Goal: Find specific page/section: Find specific page/section

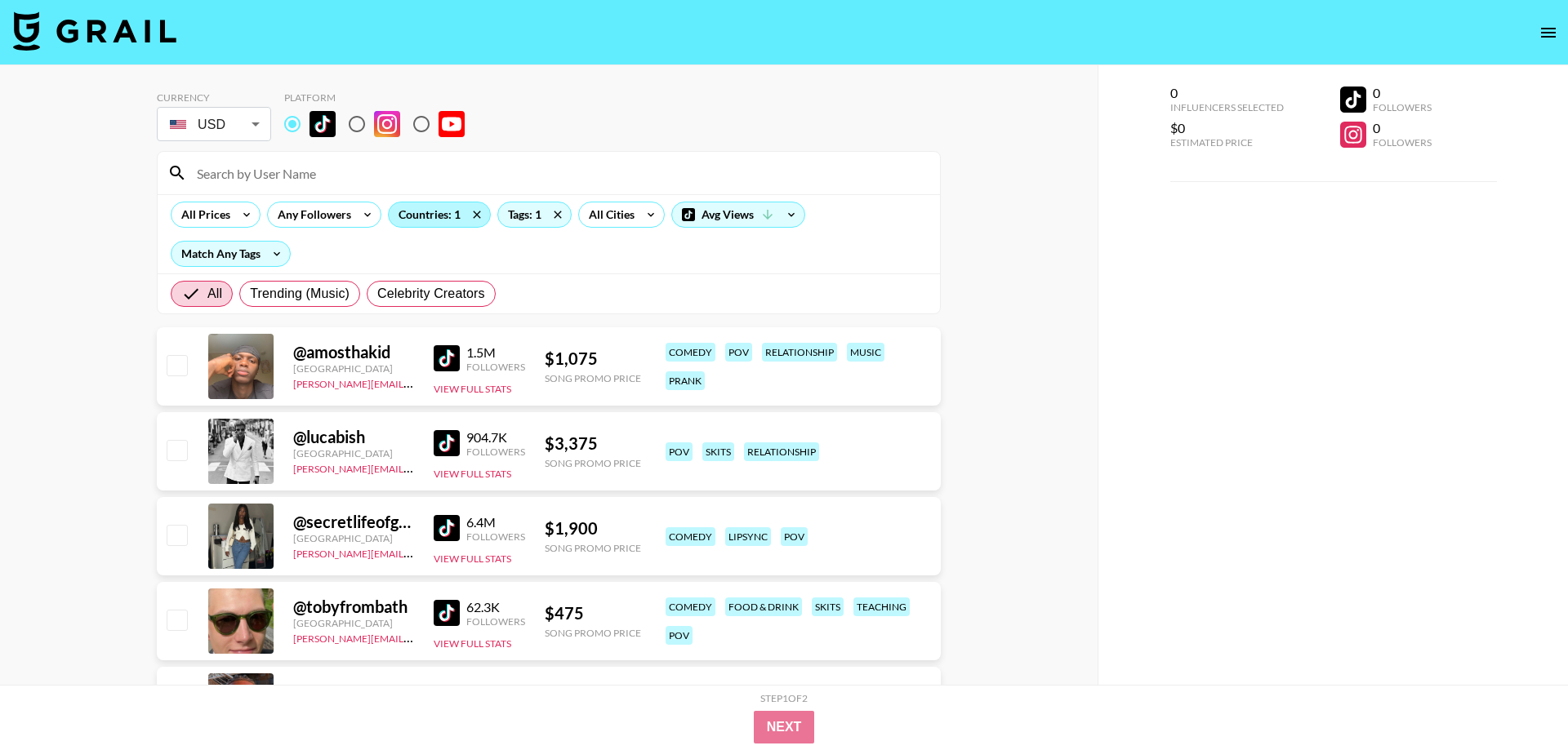
click at [429, 211] on div "Countries: 1" at bounding box center [439, 214] width 102 height 25
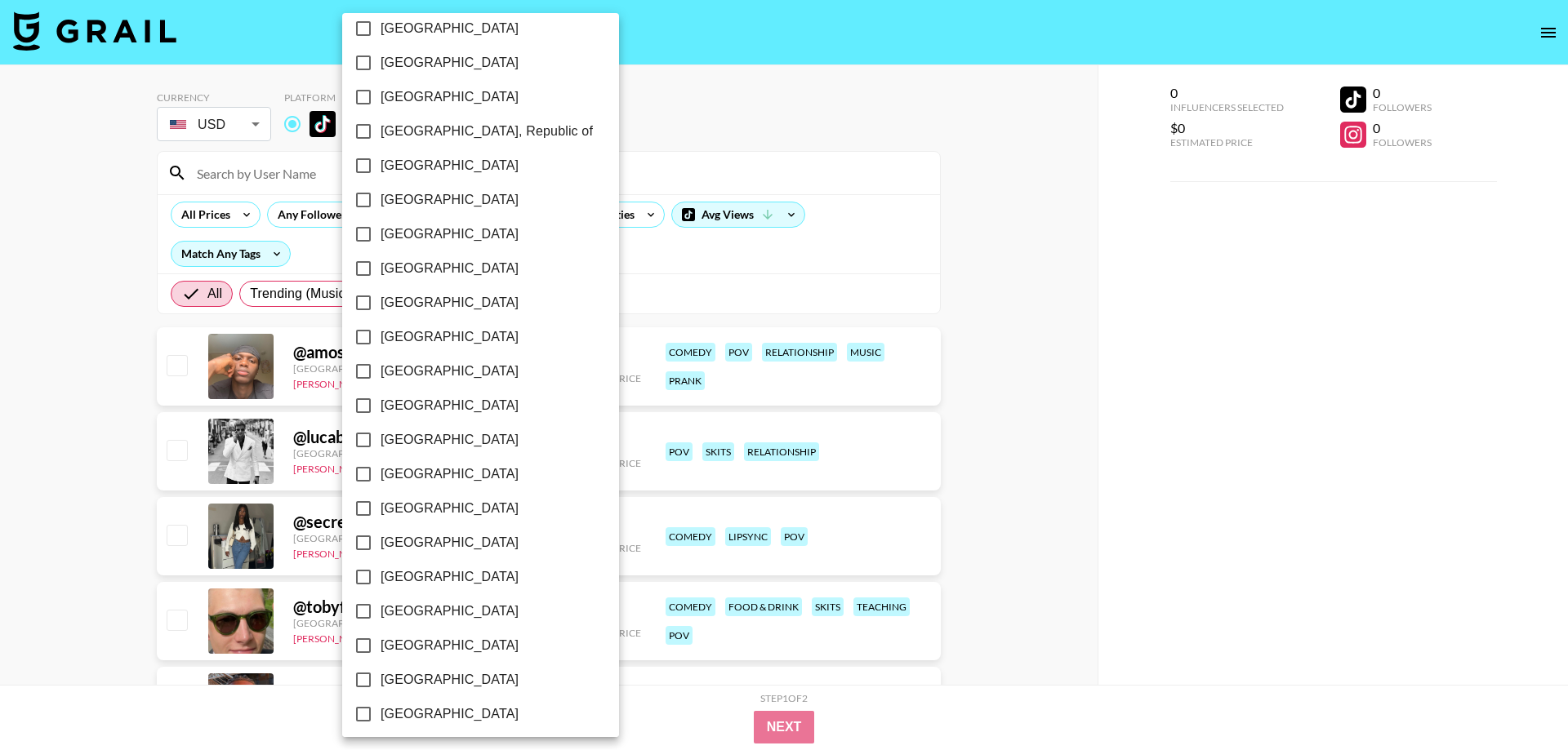
scroll to position [1154, 0]
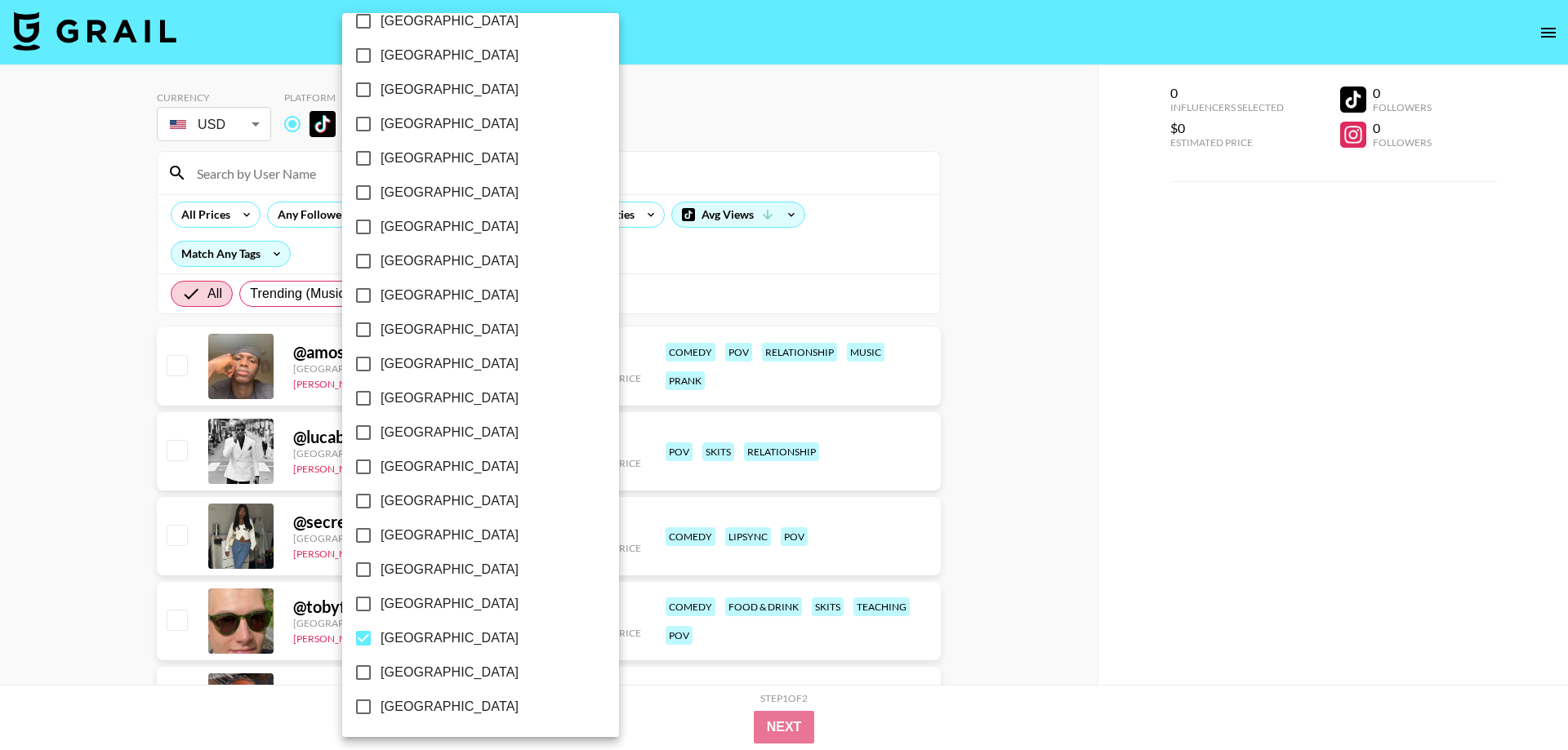
click at [402, 640] on span "[GEOGRAPHIC_DATA]" at bounding box center [449, 637] width 138 height 19
click at [380, 640] on input "[GEOGRAPHIC_DATA]" at bounding box center [363, 637] width 34 height 34
checkbox input "false"
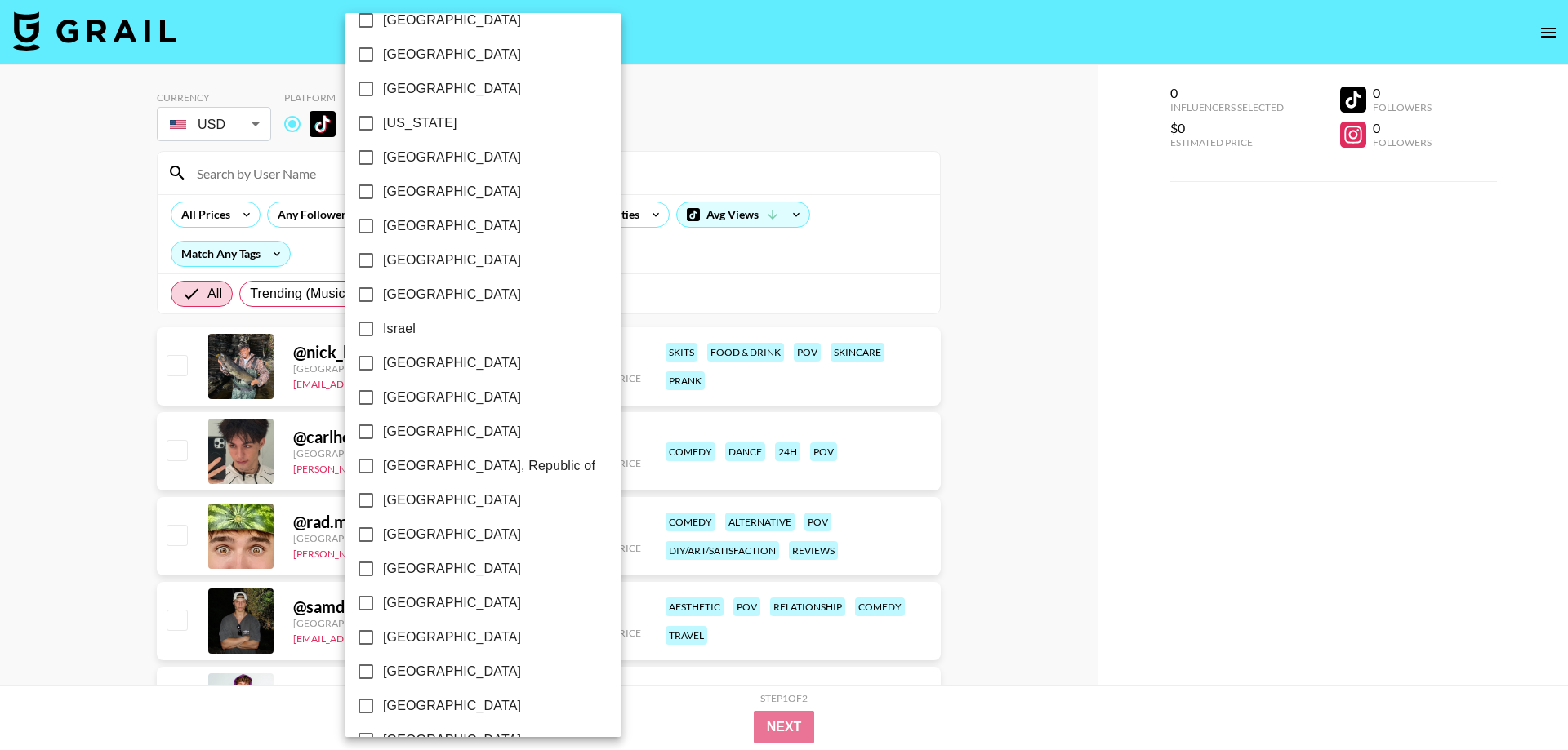
scroll to position [502, 0]
click at [431, 159] on span "[GEOGRAPHIC_DATA]" at bounding box center [452, 158] width 138 height 19
click at [383, 159] on input "[GEOGRAPHIC_DATA]" at bounding box center [365, 158] width 34 height 34
checkbox input "true"
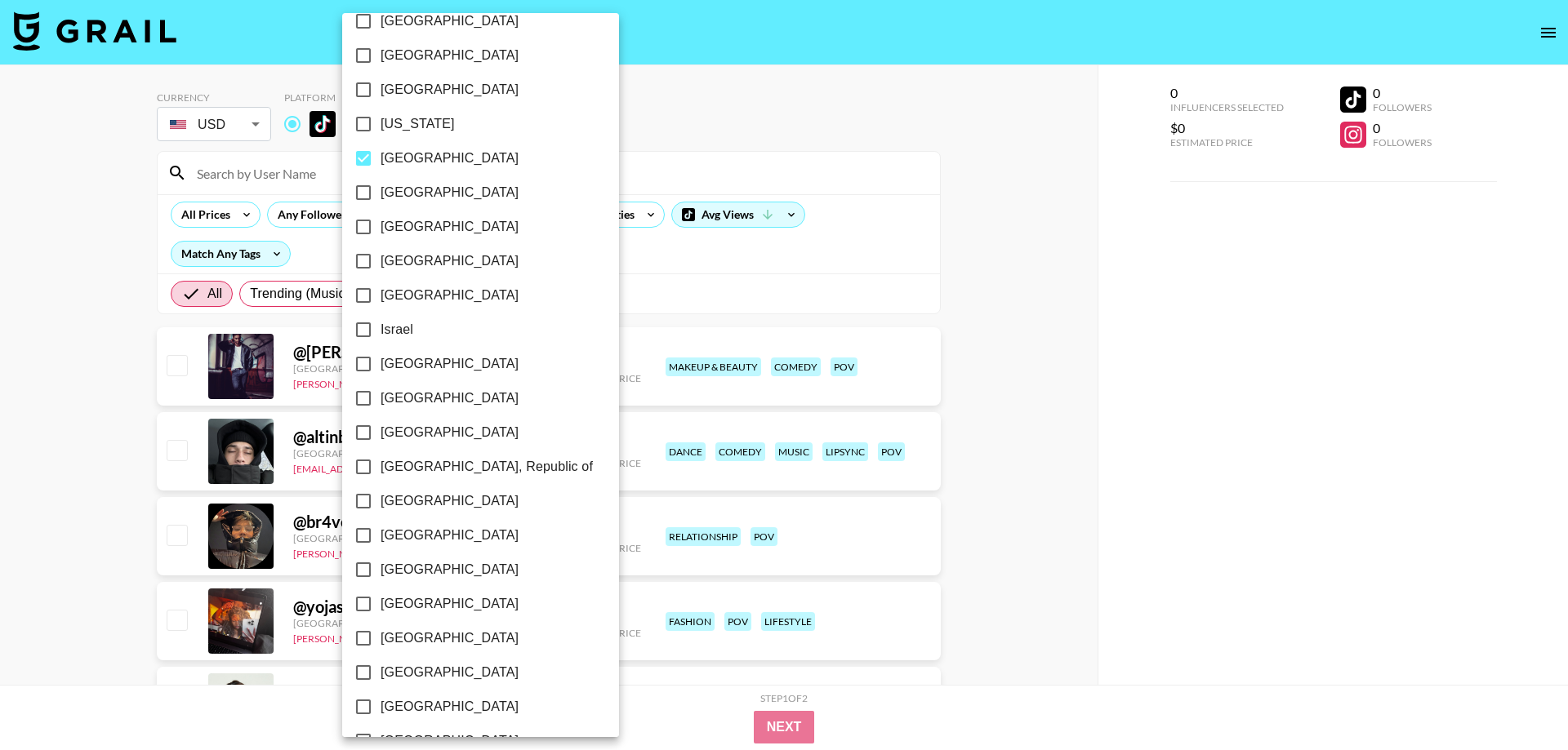
click at [899, 157] on div at bounding box center [784, 375] width 1568 height 750
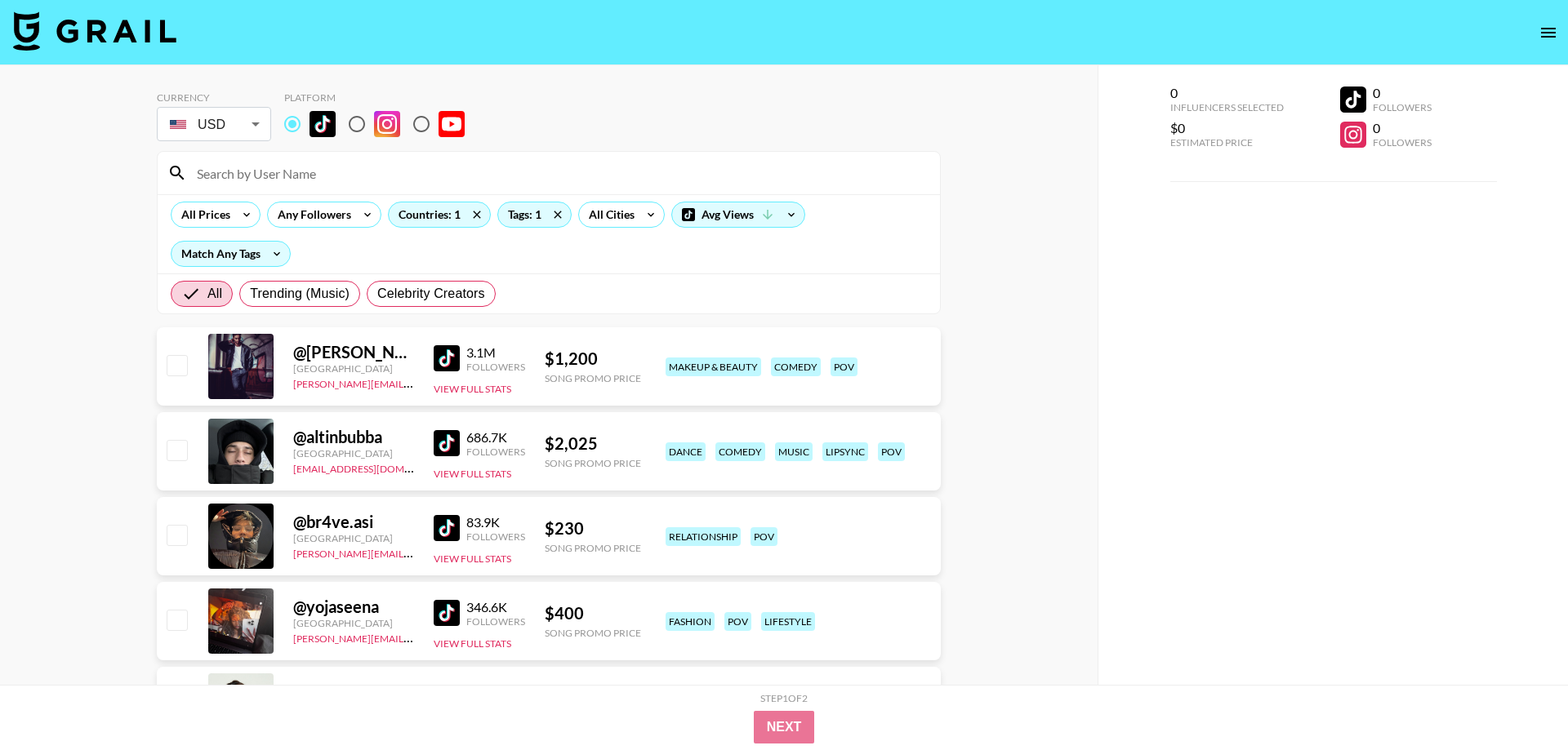
click at [933, 141] on div "[GEOGRAPHIC_DATA] [GEOGRAPHIC_DATA] [GEOGRAPHIC_DATA] [GEOGRAPHIC_DATA] [GEOGRA…" at bounding box center [784, 375] width 1568 height 750
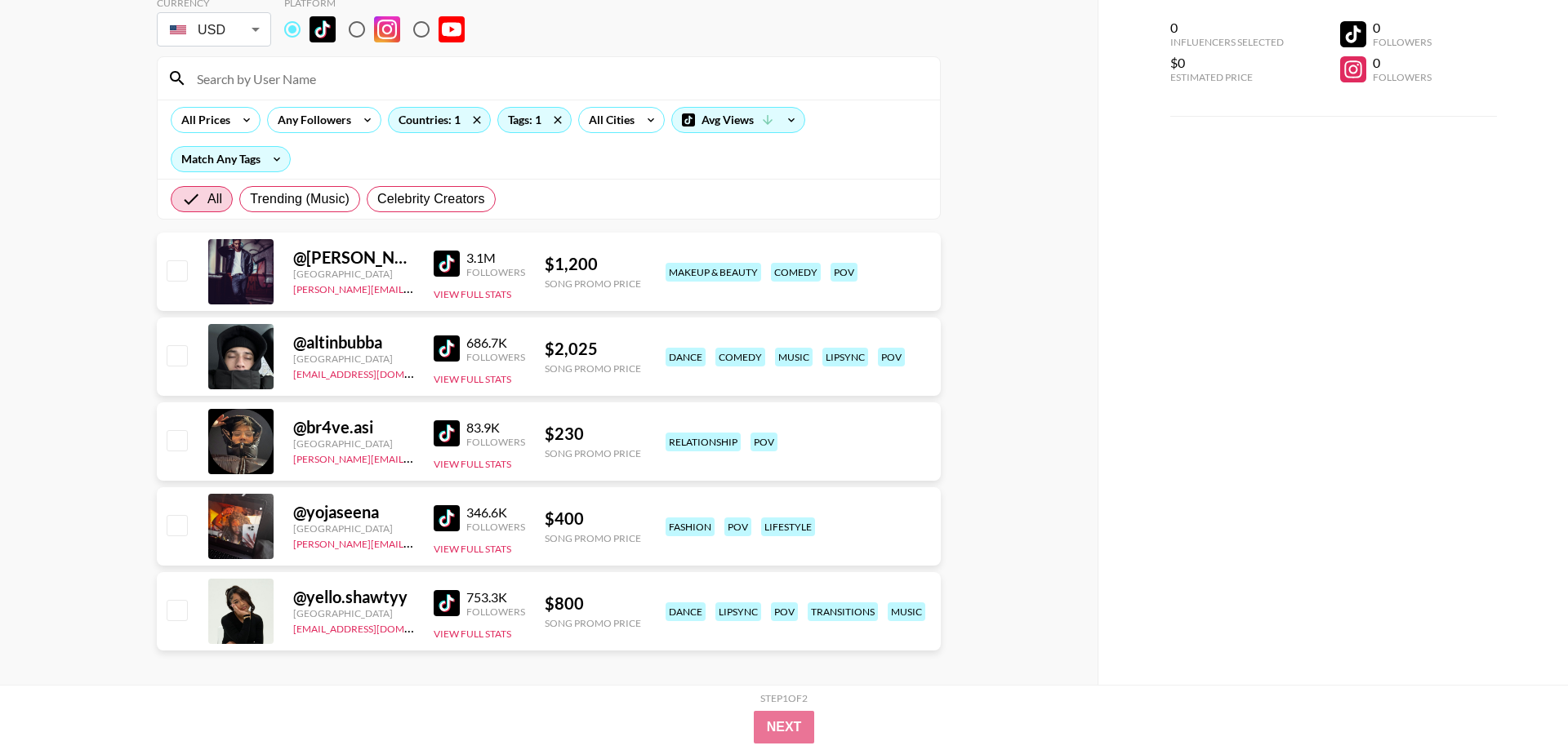
scroll to position [106, 0]
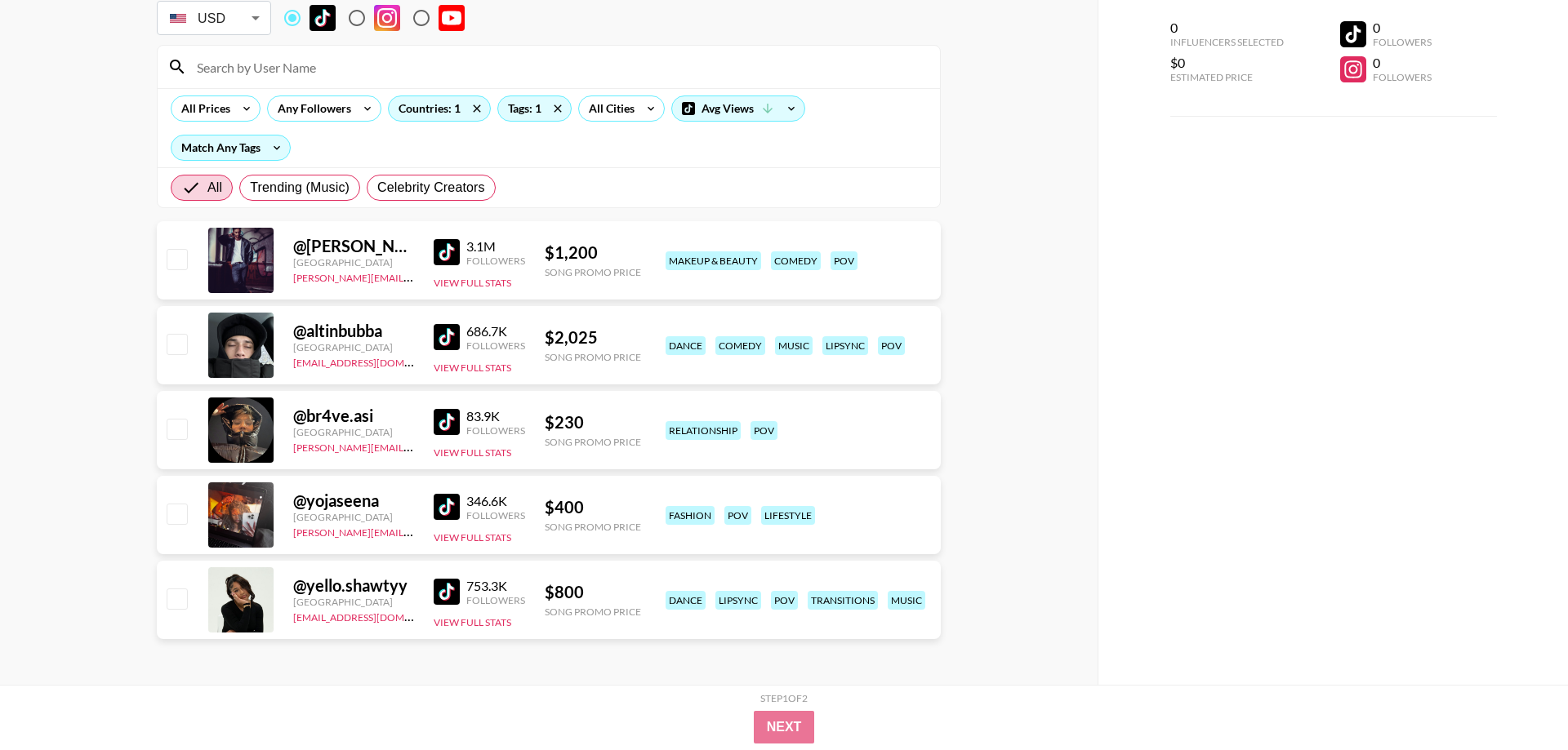
click at [442, 418] on img at bounding box center [446, 422] width 27 height 27
click at [456, 516] on img at bounding box center [446, 506] width 27 height 27
click at [452, 591] on img at bounding box center [446, 592] width 27 height 27
click at [447, 102] on div "Countries: 1" at bounding box center [439, 108] width 102 height 25
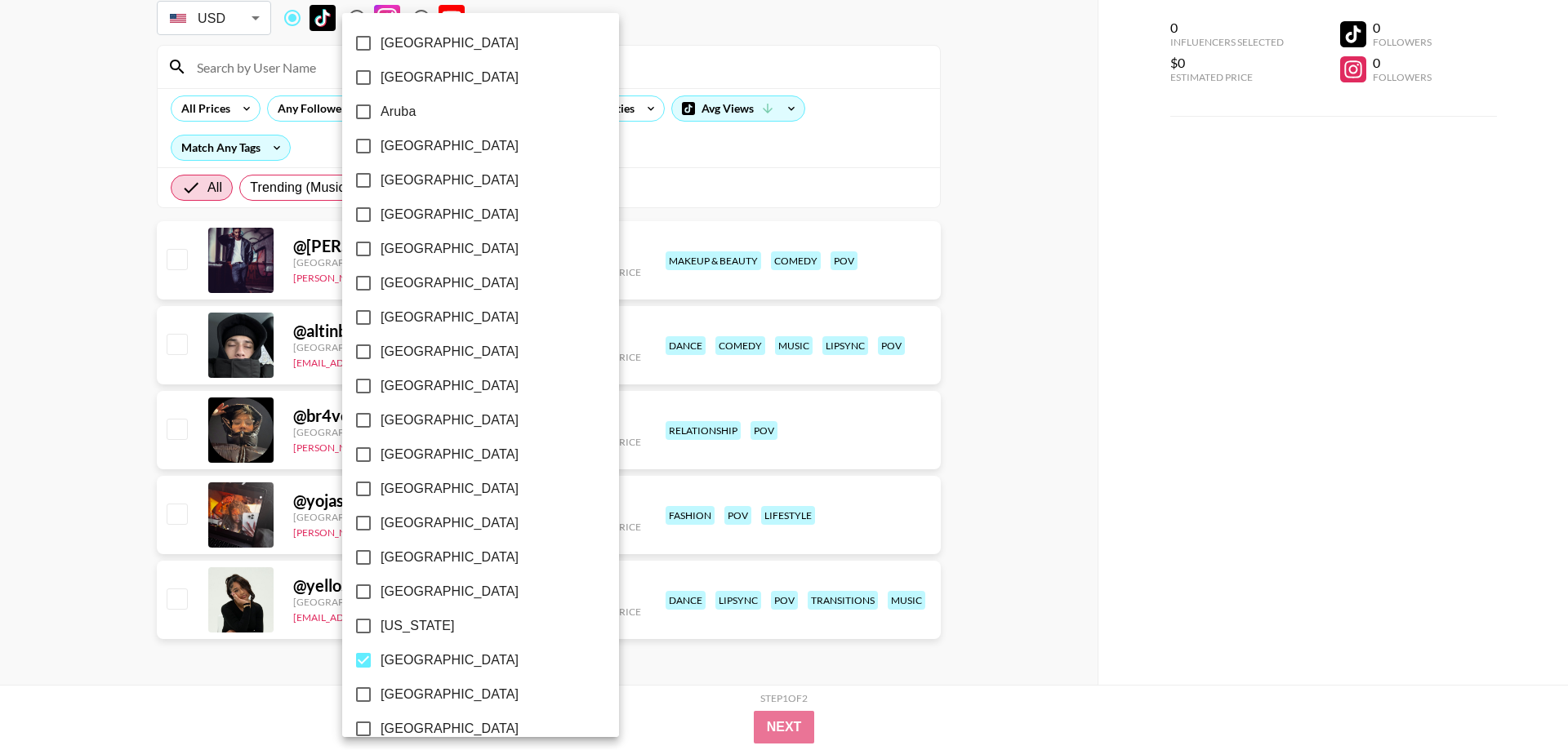
scroll to position [279, 0]
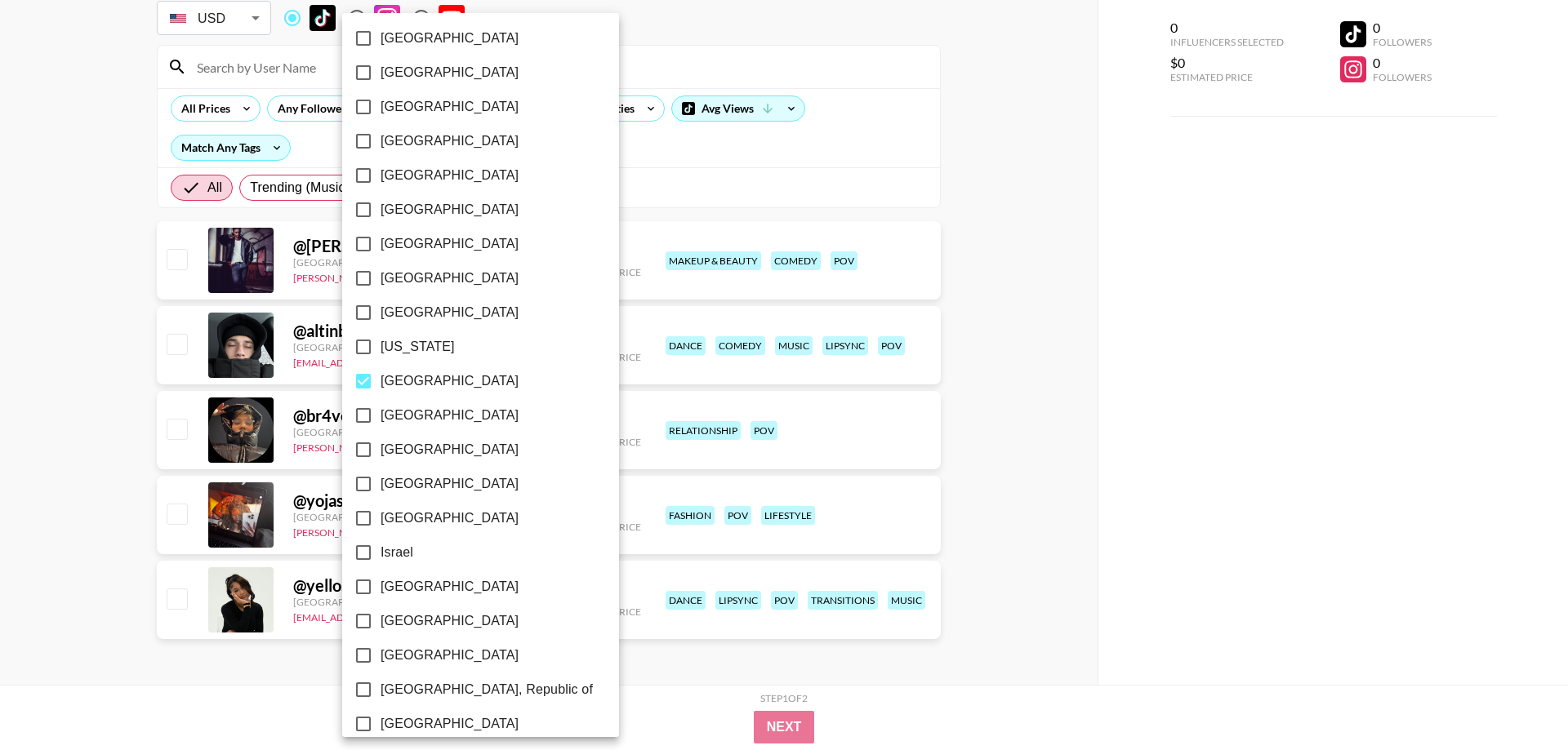
click at [367, 383] on input "[GEOGRAPHIC_DATA]" at bounding box center [363, 381] width 34 height 34
checkbox input "false"
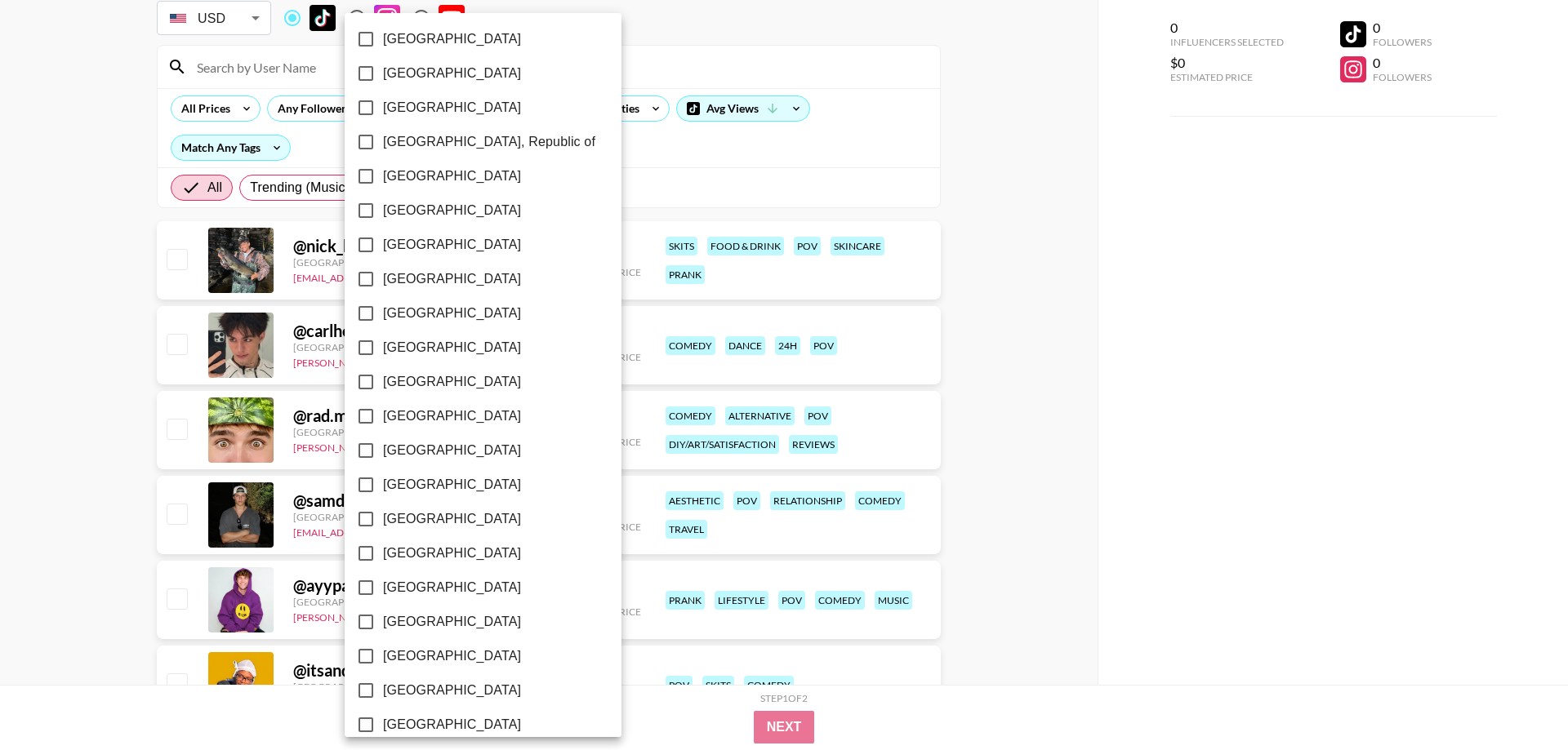
scroll to position [838, 0]
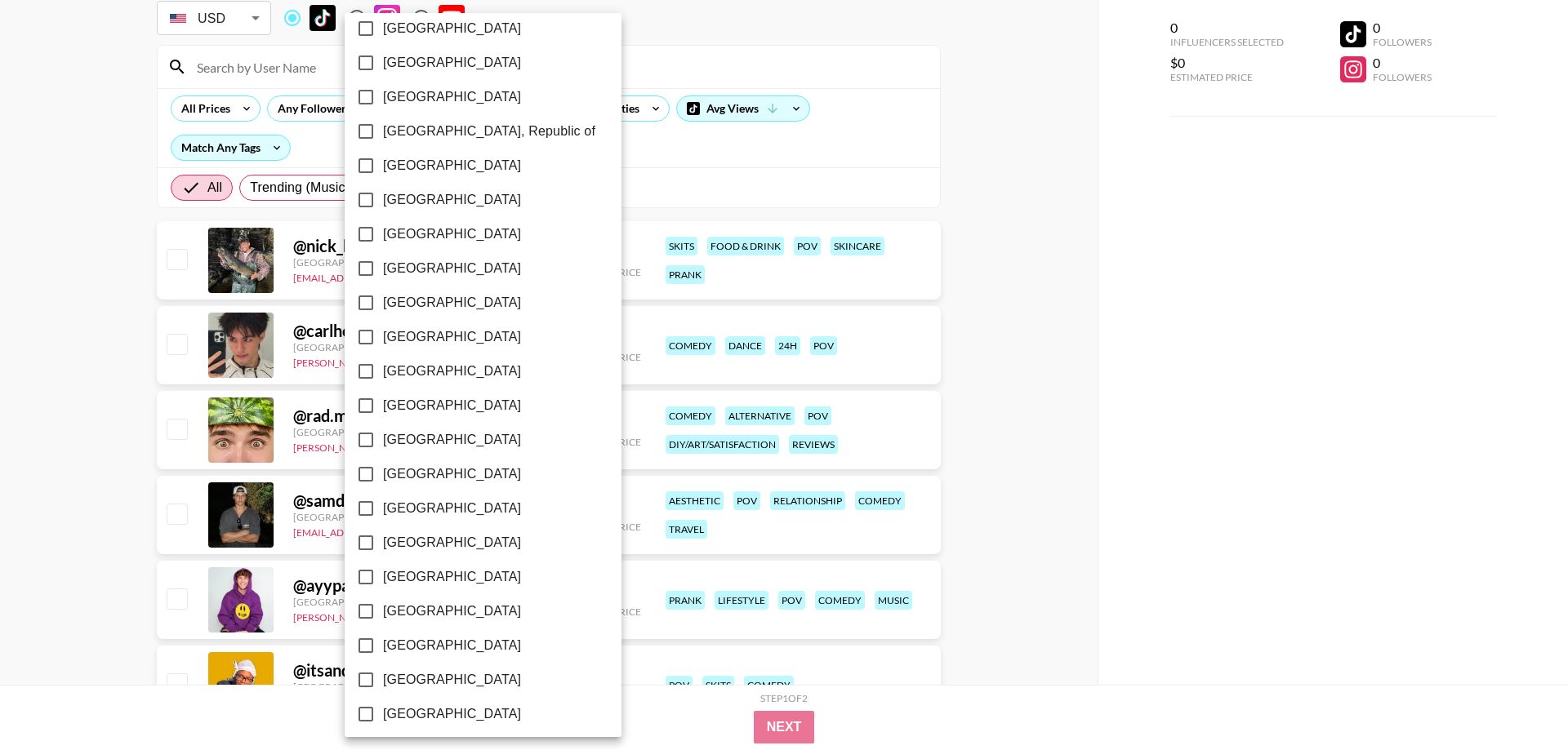
click at [372, 441] on input "[GEOGRAPHIC_DATA]" at bounding box center [365, 440] width 34 height 34
checkbox input "true"
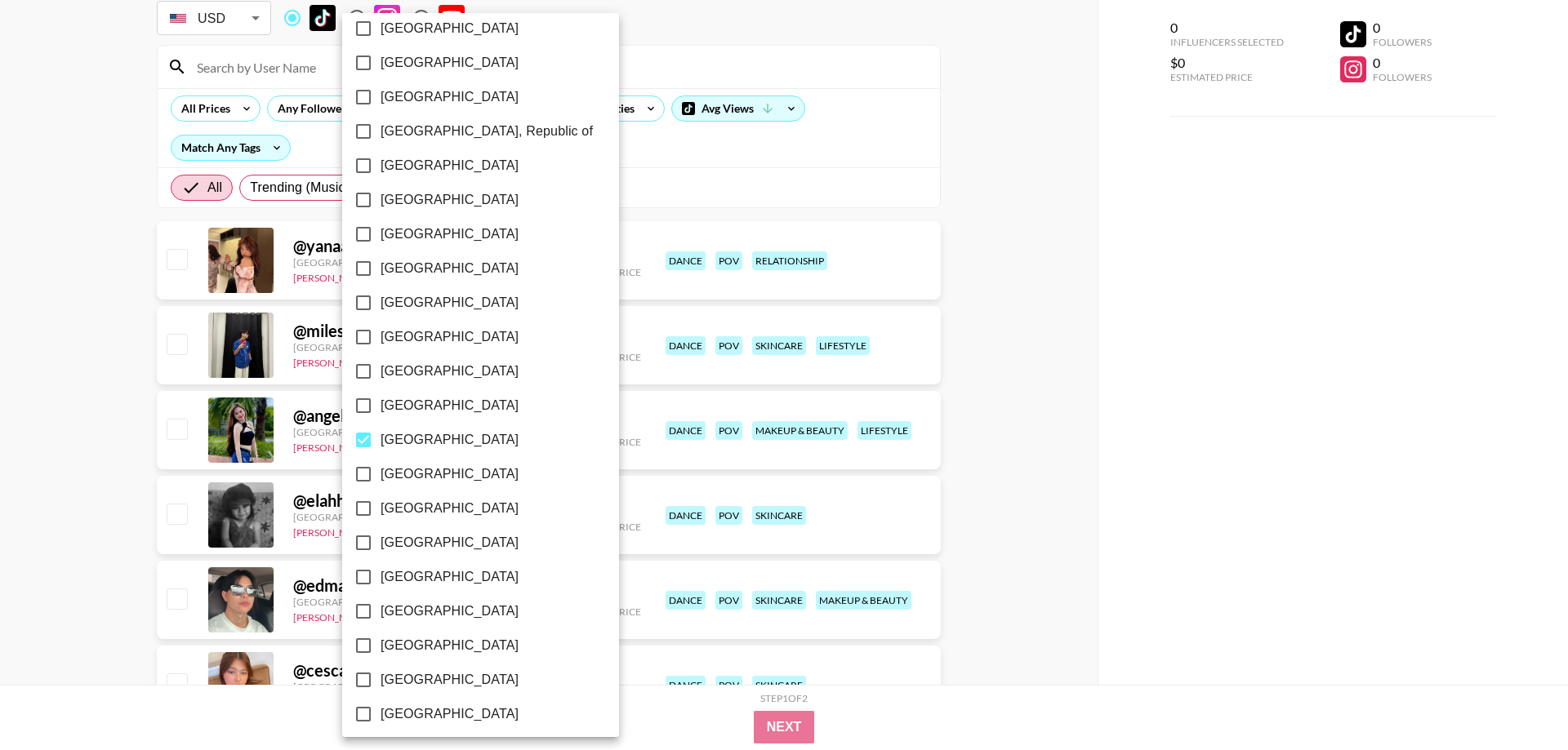
click at [989, 642] on div at bounding box center [784, 375] width 1568 height 750
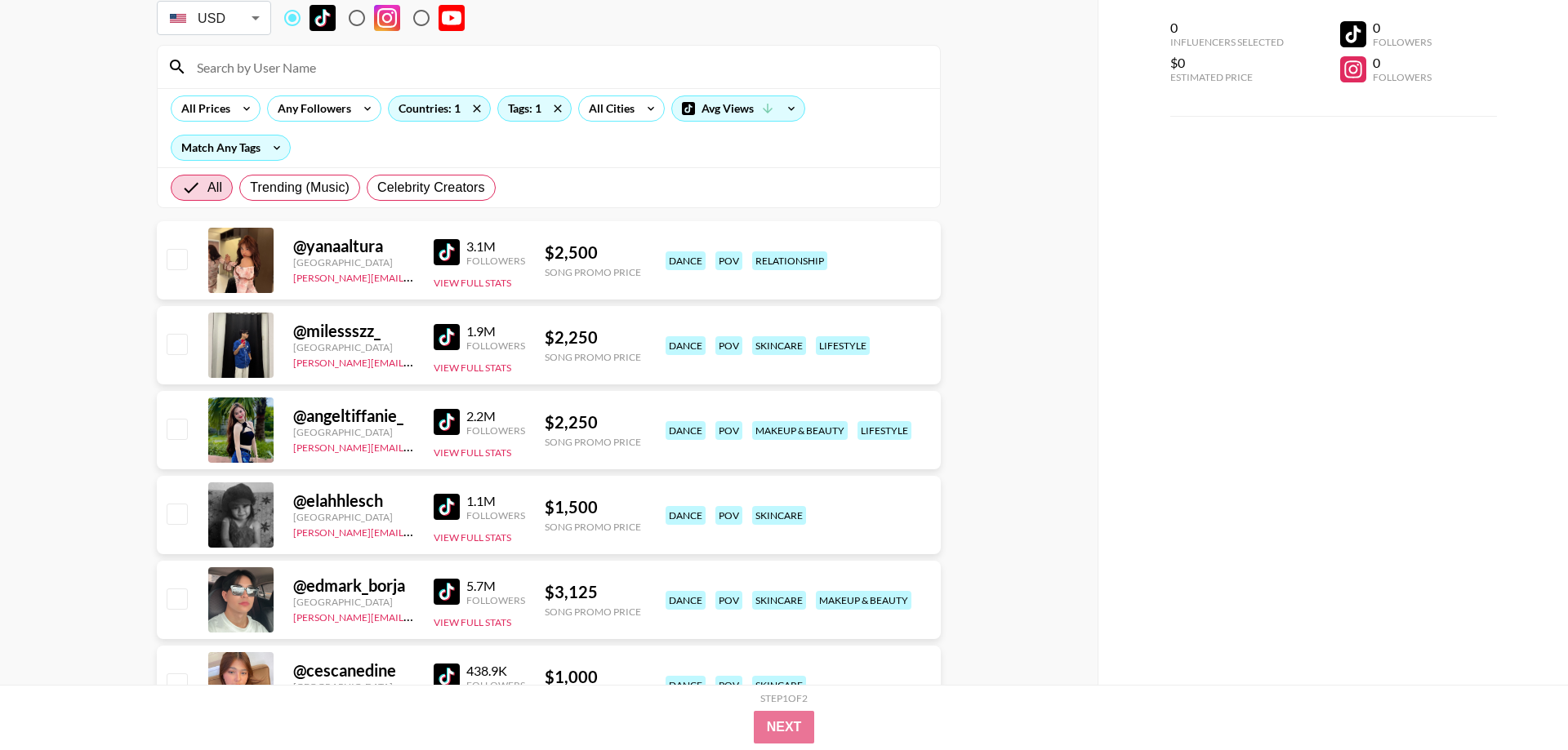
click at [1041, 516] on div "[GEOGRAPHIC_DATA] [GEOGRAPHIC_DATA] [GEOGRAPHIC_DATA] [GEOGRAPHIC_DATA] [GEOGRA…" at bounding box center [784, 375] width 1568 height 750
click at [448, 249] on img at bounding box center [446, 252] width 27 height 27
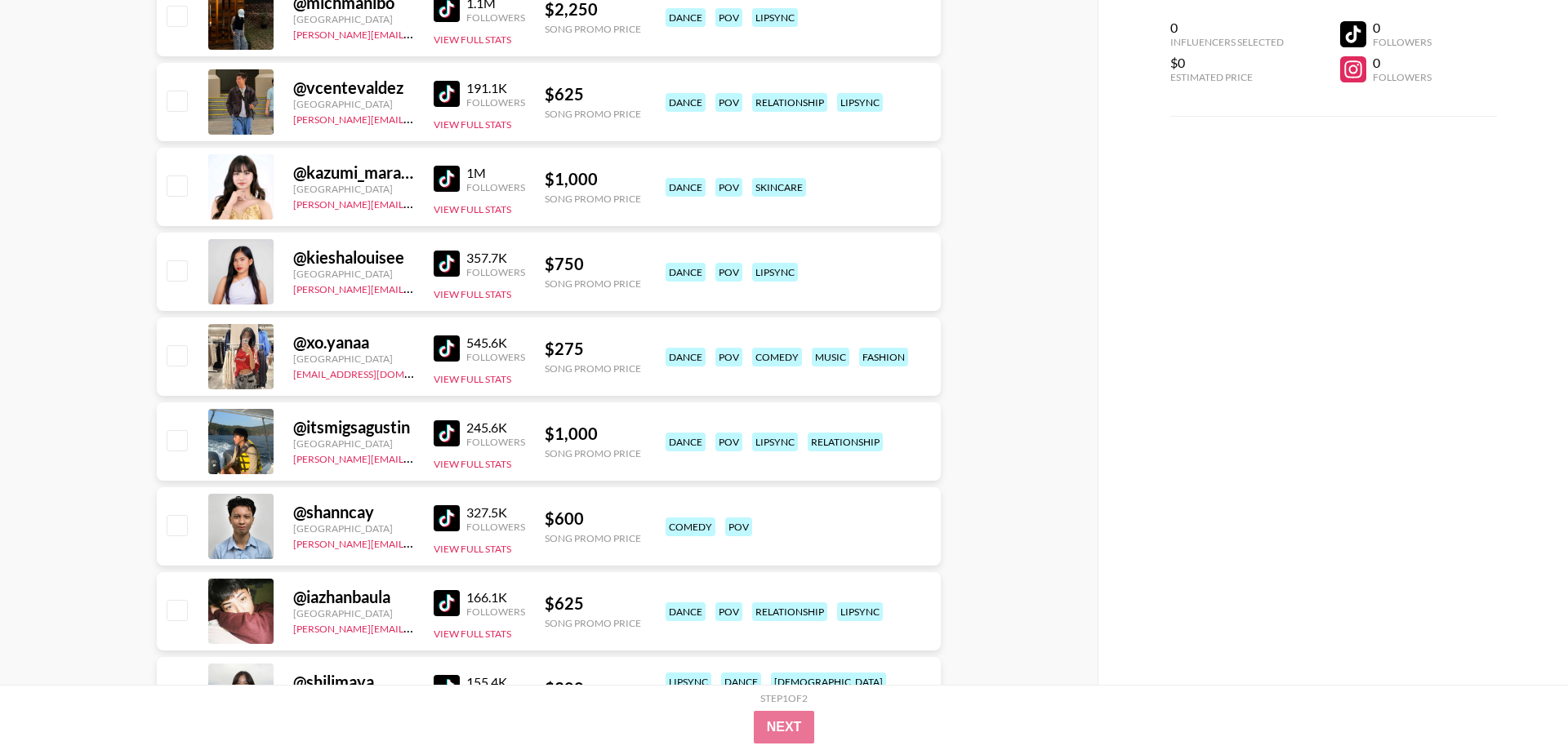
scroll to position [1272, 0]
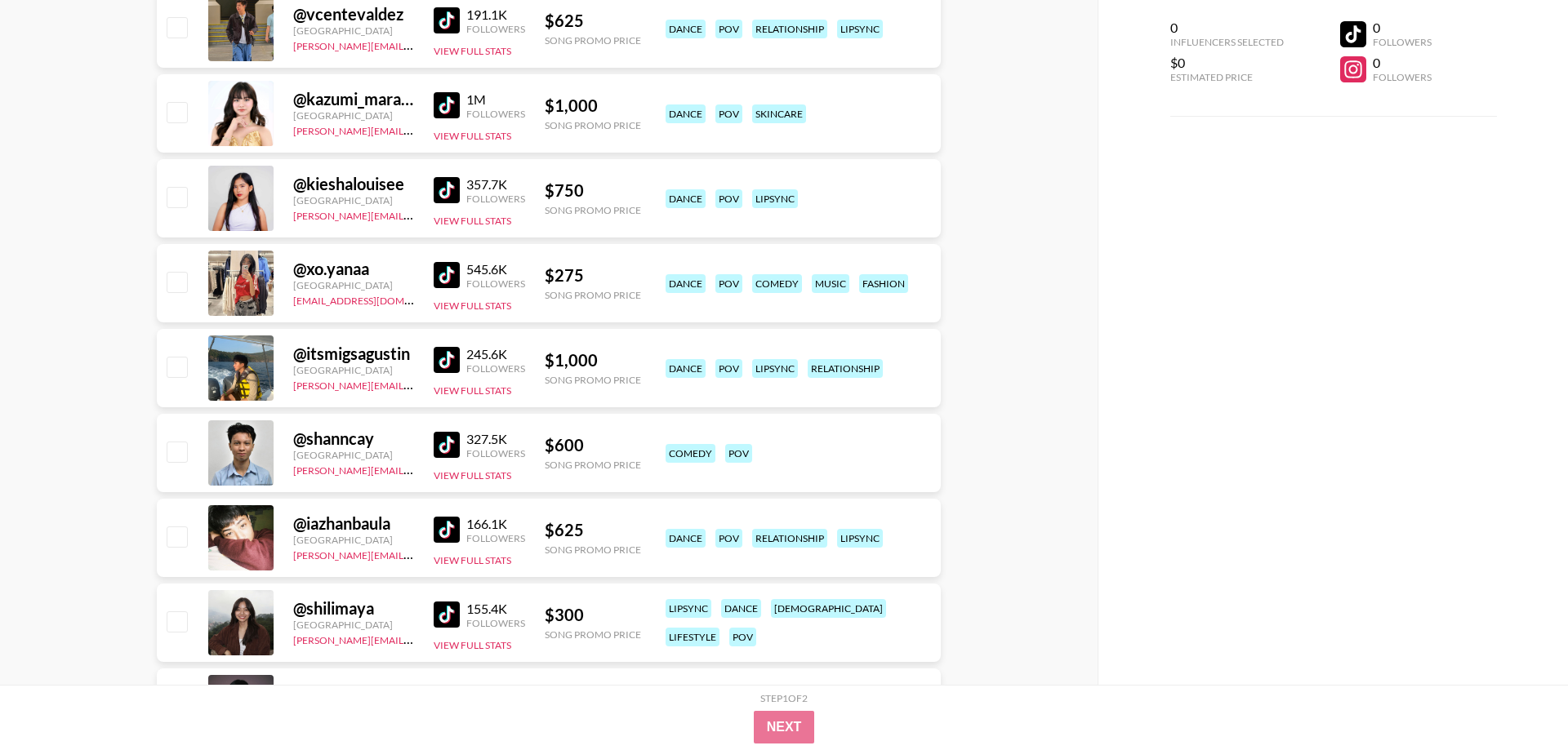
click at [434, 277] on img at bounding box center [446, 275] width 27 height 27
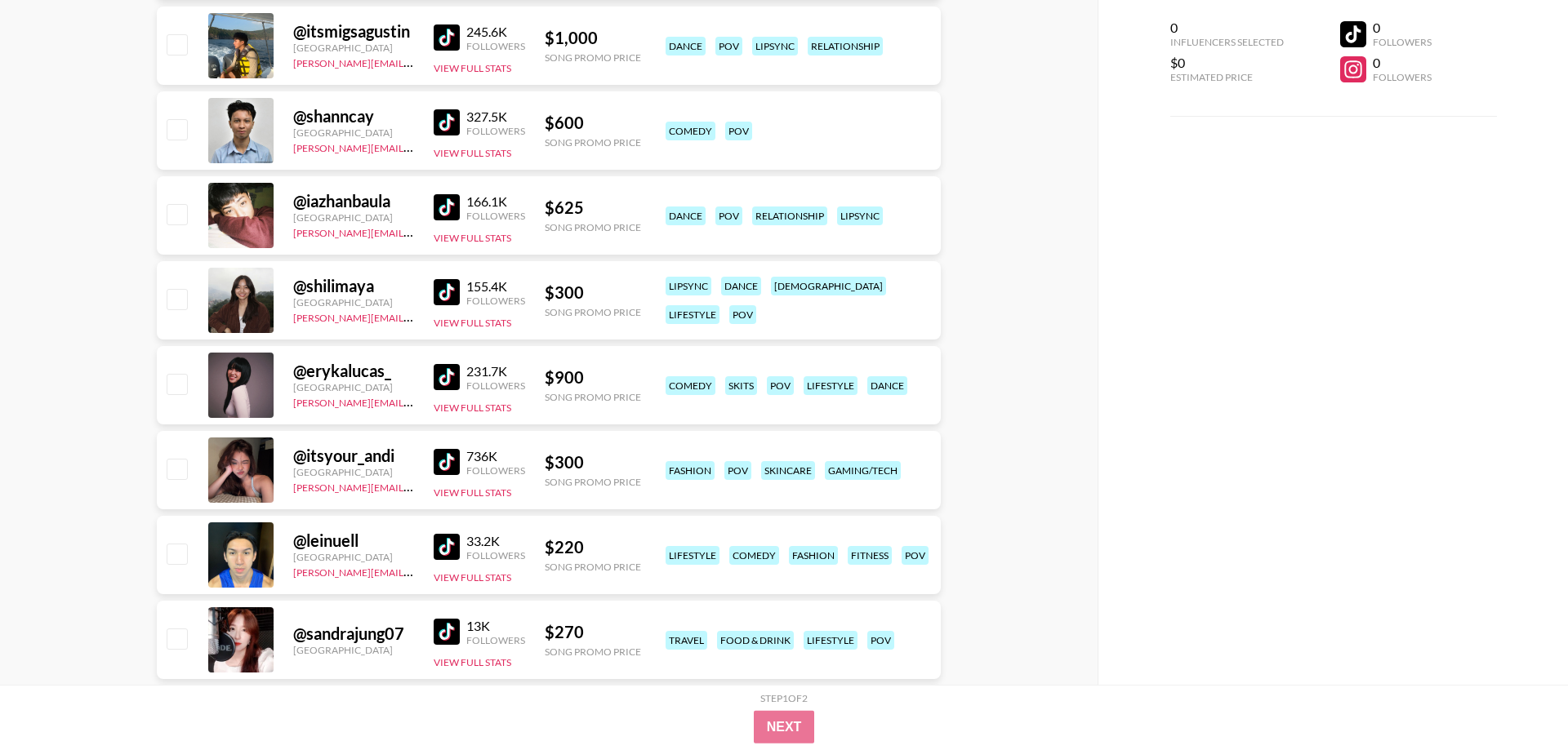
scroll to position [1689, 0]
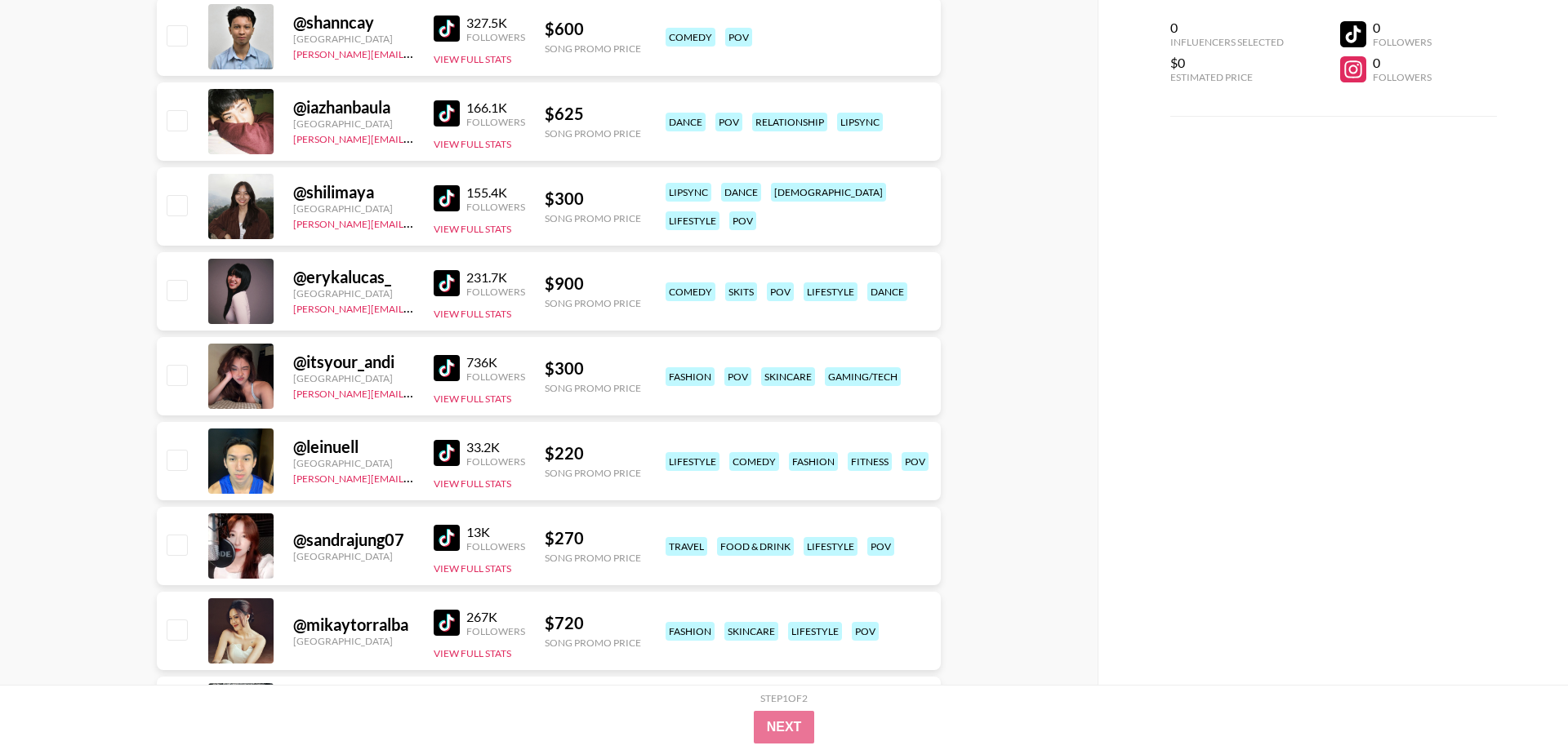
click at [450, 377] on img at bounding box center [446, 368] width 27 height 27
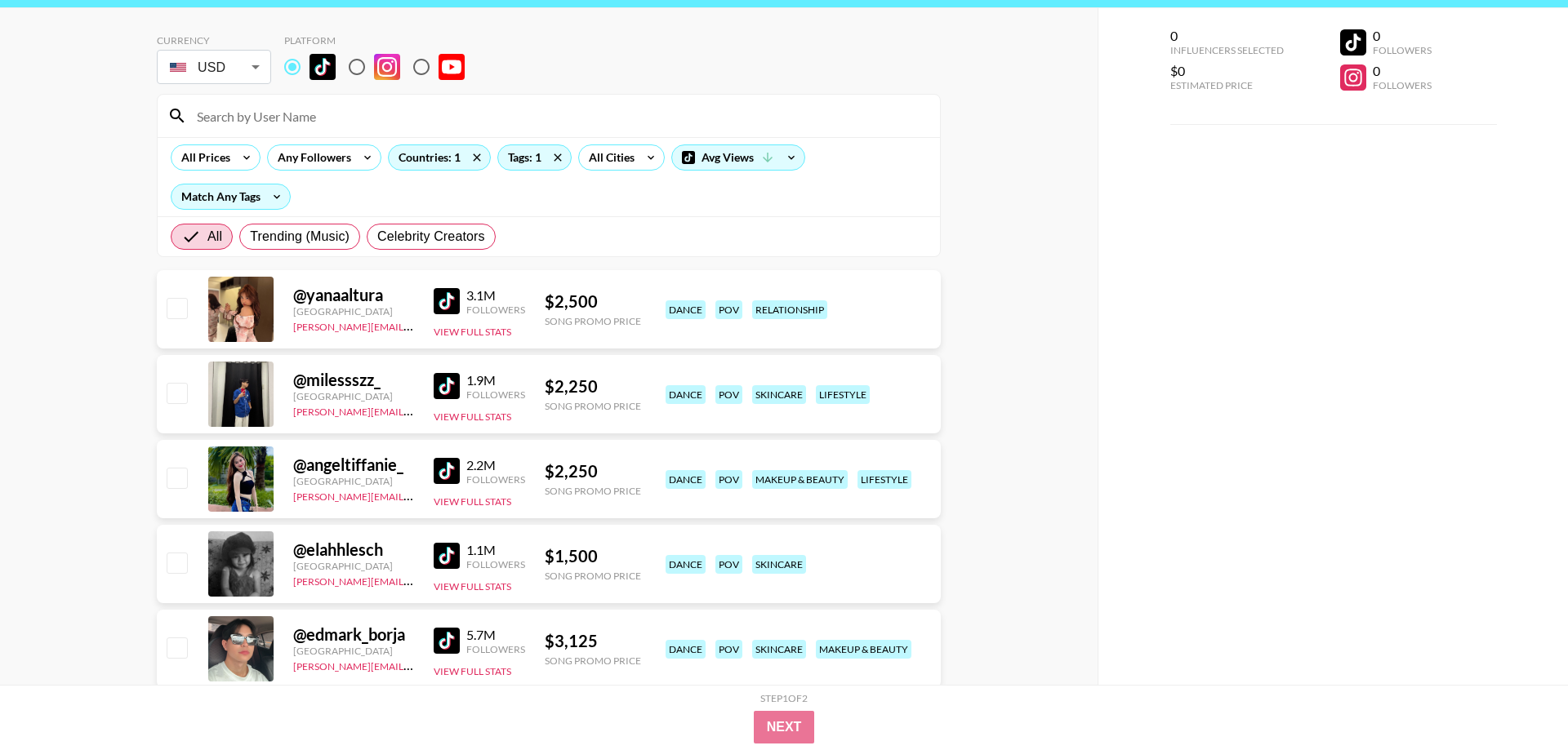
scroll to position [0, 0]
